Goal: Transaction & Acquisition: Purchase product/service

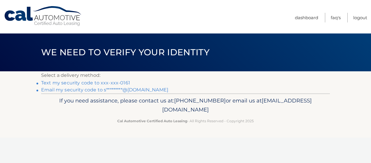
click at [77, 84] on link "Text my security code to xxx-xxx-0161" at bounding box center [85, 83] width 89 height 6
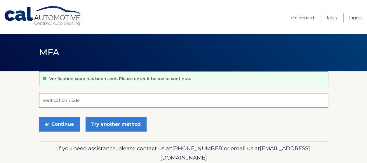
click at [78, 102] on input "Verification Code" at bounding box center [183, 100] width 289 height 15
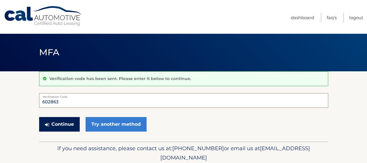
type input "602863"
click at [69, 126] on button "Continue" at bounding box center [59, 124] width 41 height 15
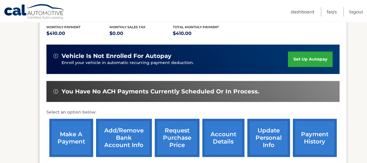
scroll to position [146, 0]
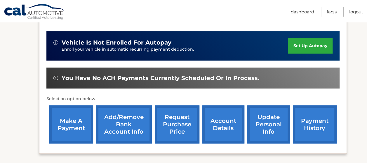
click at [81, 112] on link "make a payment" at bounding box center [71, 125] width 44 height 38
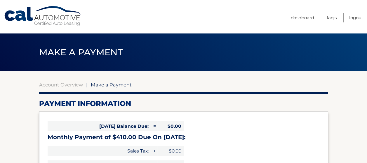
select select "MDAyN2Y5N2EtY2U2My00ZjJlLWI5YmMtNTY1NDY1Y2FiOTdm"
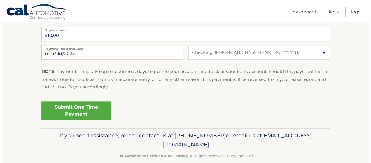
scroll to position [253, 0]
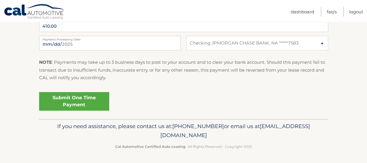
click at [83, 105] on link "Submit One Time Payment" at bounding box center [74, 101] width 70 height 19
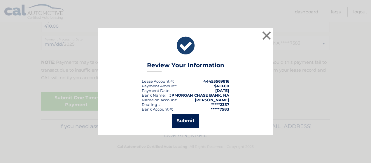
click at [191, 120] on button "Submit" at bounding box center [185, 121] width 27 height 14
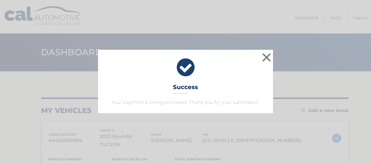
click at [186, 70] on icon at bounding box center [185, 67] width 160 height 21
click at [265, 58] on button "×" at bounding box center [267, 58] width 12 height 12
